Goal: Task Accomplishment & Management: Manage account settings

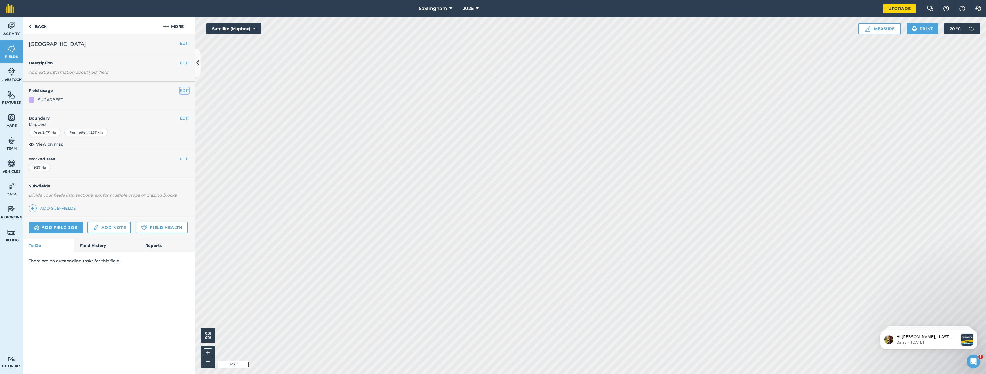
click at [181, 92] on button "EDIT" at bounding box center [184, 90] width 9 height 6
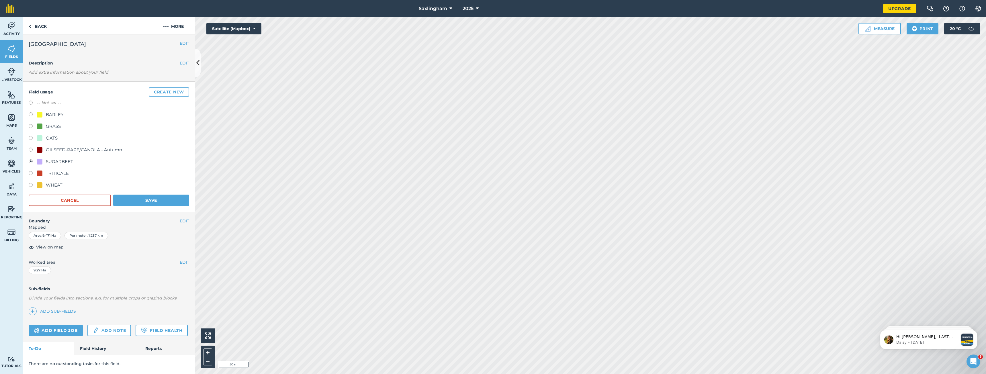
click at [56, 112] on div "BARLEY" at bounding box center [55, 114] width 18 height 7
radio input "true"
radio input "false"
click at [143, 197] on button "Save" at bounding box center [151, 200] width 76 height 11
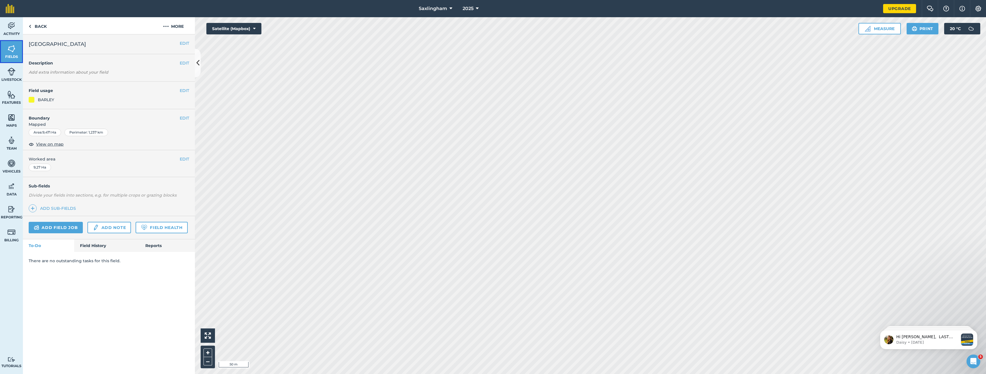
click at [8, 46] on img at bounding box center [11, 48] width 8 height 9
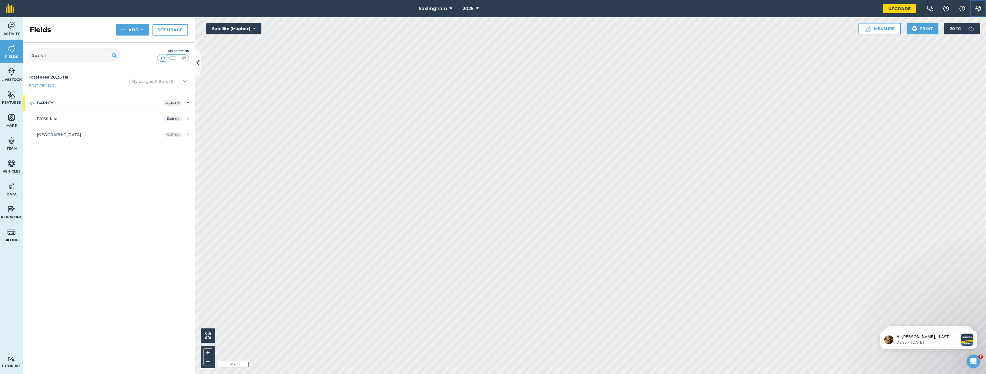
click at [977, 9] on img at bounding box center [978, 9] width 7 height 6
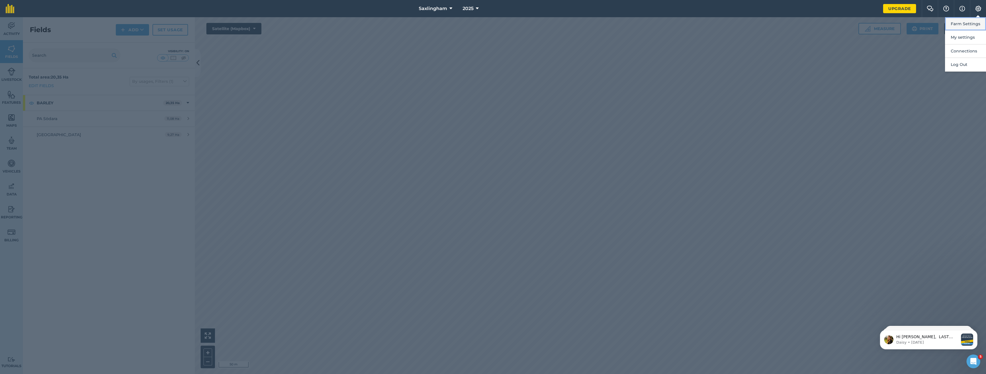
click at [970, 22] on button "Farm Settings" at bounding box center [965, 23] width 41 height 13
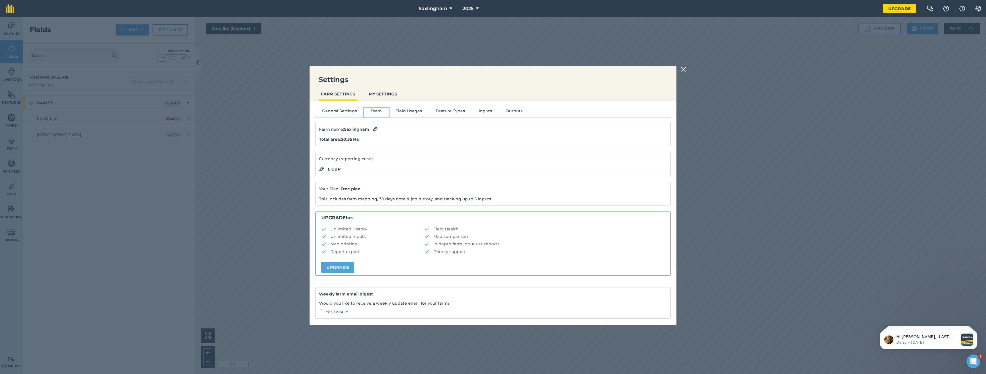
click at [376, 109] on button "Team" at bounding box center [376, 112] width 25 height 9
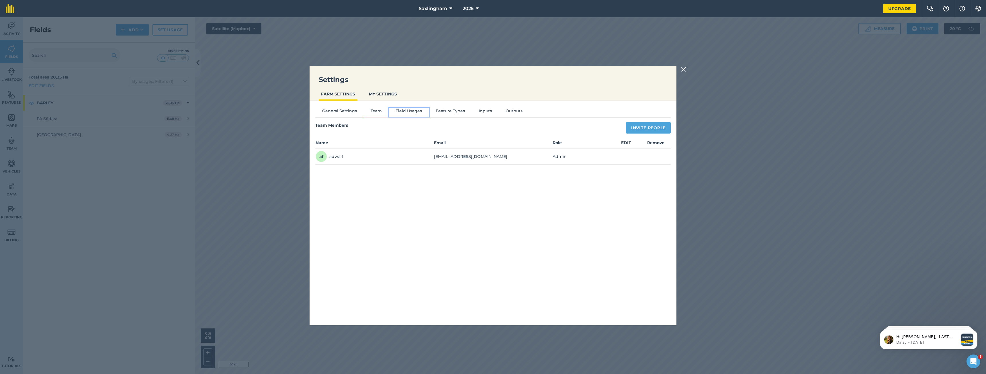
click at [403, 111] on button "Field Usages" at bounding box center [409, 112] width 40 height 9
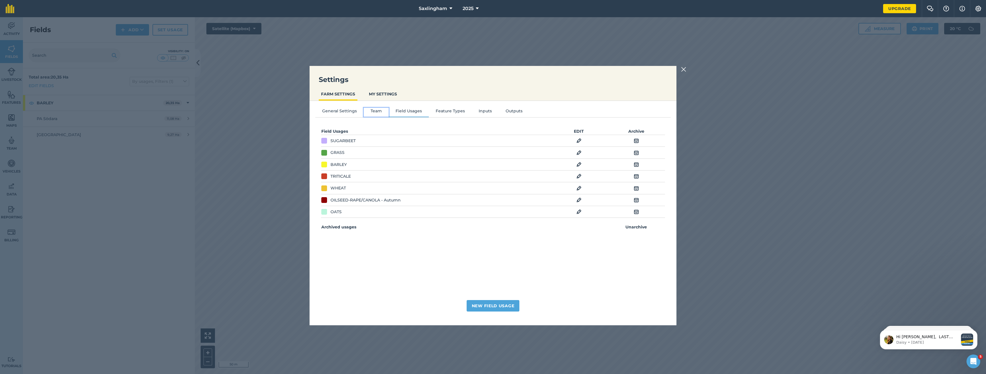
click at [374, 112] on button "Team" at bounding box center [376, 112] width 25 height 9
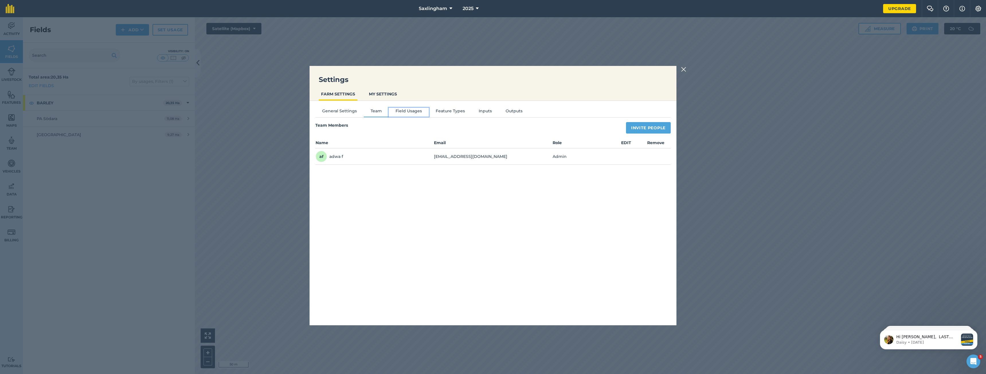
click at [400, 111] on button "Field Usages" at bounding box center [409, 112] width 40 height 9
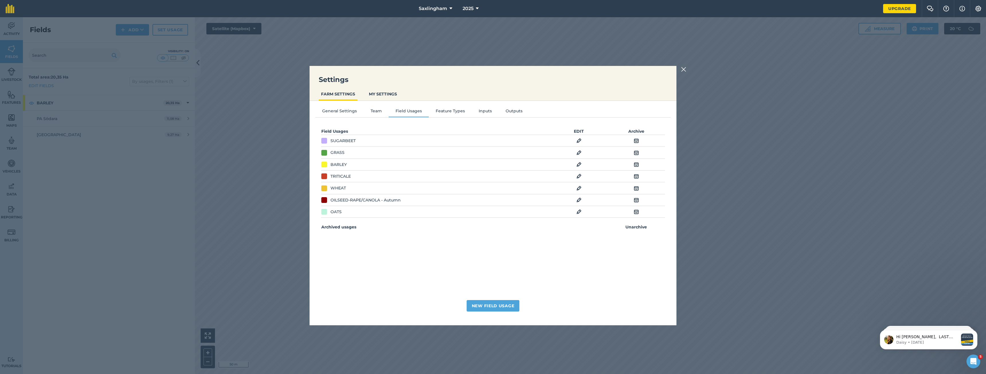
click at [580, 163] on img at bounding box center [578, 164] width 5 height 7
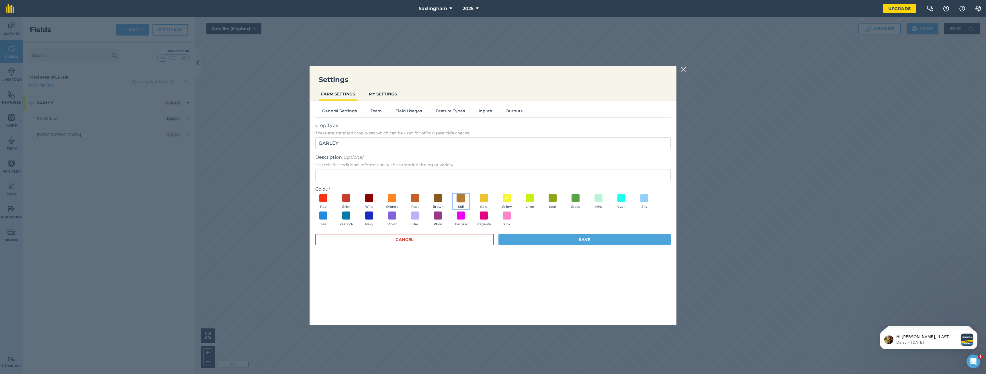
click at [458, 197] on span at bounding box center [460, 197] width 9 height 9
click at [440, 199] on span at bounding box center [438, 197] width 9 height 9
click at [464, 200] on span at bounding box center [460, 197] width 9 height 9
click at [530, 239] on button "Save" at bounding box center [584, 239] width 172 height 11
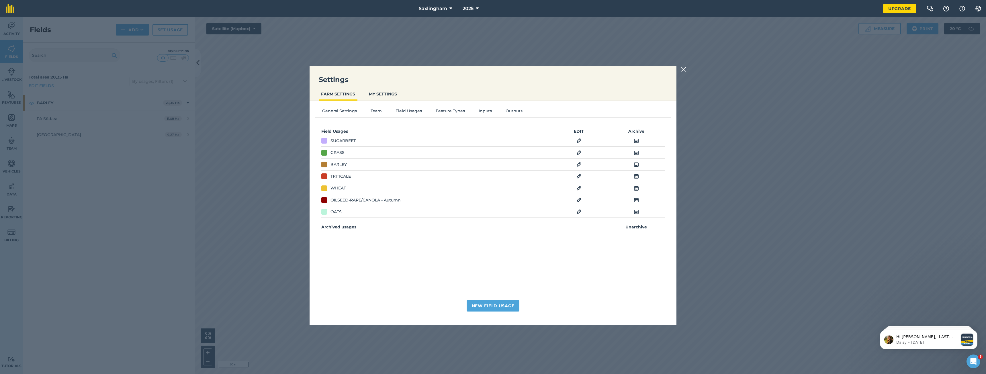
click at [683, 72] on img at bounding box center [683, 69] width 5 height 7
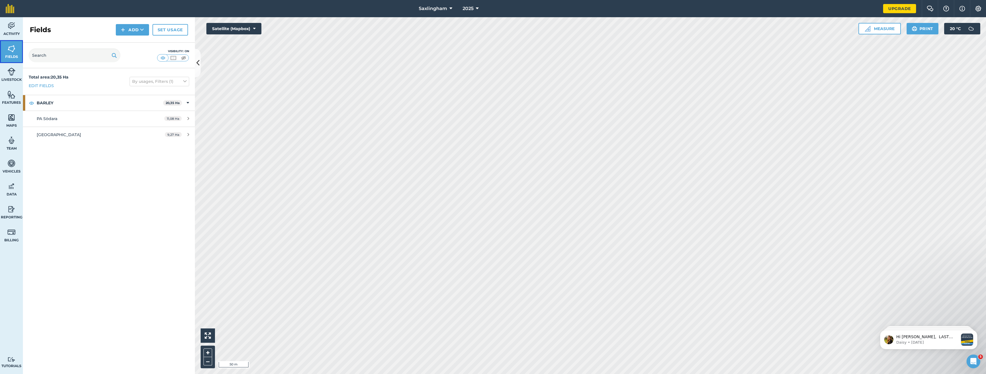
drag, startPoint x: 15, startPoint y: 50, endPoint x: 81, endPoint y: 50, distance: 66.2
click at [15, 50] on img at bounding box center [11, 48] width 8 height 9
click at [197, 65] on icon at bounding box center [197, 63] width 3 height 10
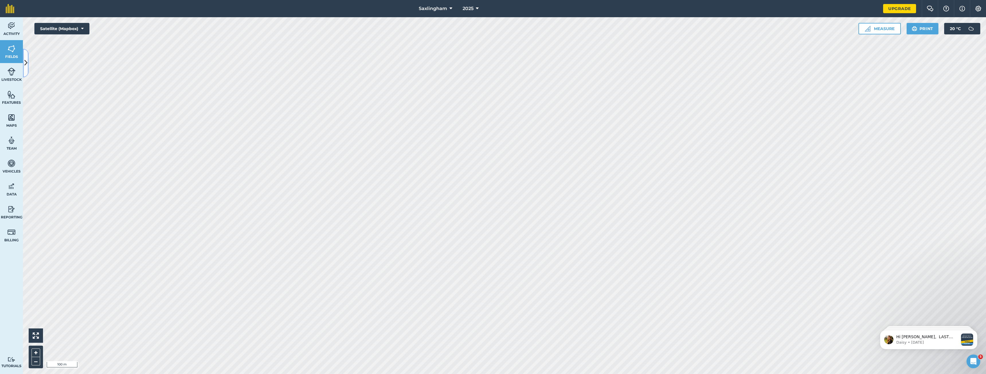
click at [24, 59] on icon at bounding box center [25, 63] width 3 height 10
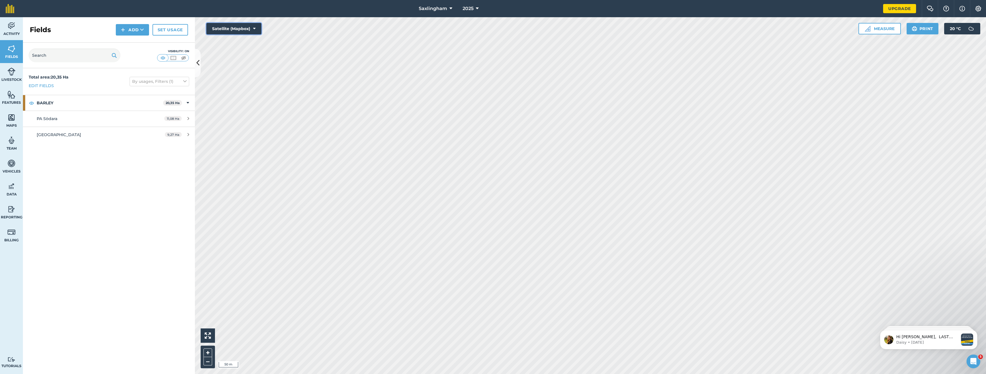
click at [237, 31] on button "Satellite (Mapbox)" at bounding box center [233, 28] width 55 height 11
click at [241, 39] on button "Satellite (Azure)" at bounding box center [233, 39] width 55 height 11
